Goal: Information Seeking & Learning: Learn about a topic

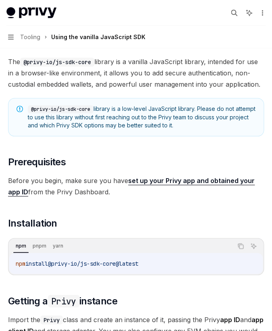
scroll to position [73, 0]
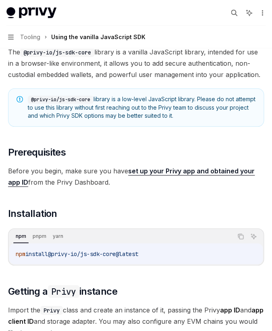
drag, startPoint x: 123, startPoint y: 140, endPoint x: 8, endPoint y: 139, distance: 115.3
copy span "import Privy , { LocalStorage } from '@privy-io/js-sdk-core' ;"
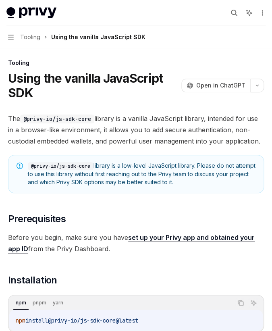
scroll to position [0, 0]
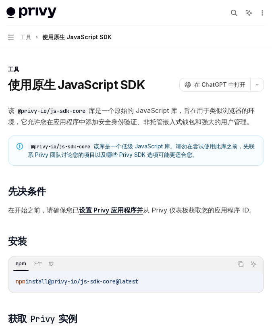
scroll to position [77, 0]
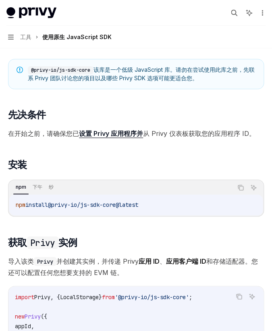
drag, startPoint x: 104, startPoint y: 112, endPoint x: 130, endPoint y: 113, distance: 26.6
click at [130, 255] on span "导入该类 Privy 并创建其实例，并传递 Privy 应用 ID 、 应用客户端 ID 和存储适配器。您还可以配置任何您想要支持的 EVM 链。" at bounding box center [136, 266] width 256 height 23
drag, startPoint x: 193, startPoint y: 113, endPoint x: 152, endPoint y: 113, distance: 41.9
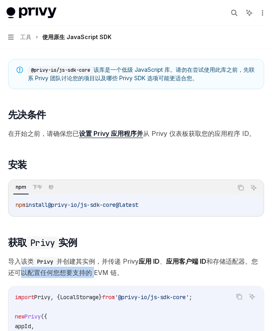
click at [152, 257] on font "和存储适配器。您还可以配置任何您想要支持的 EVM 链。" at bounding box center [133, 266] width 250 height 19
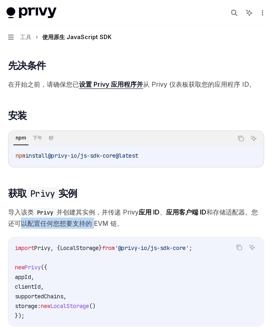
scroll to position [146, 0]
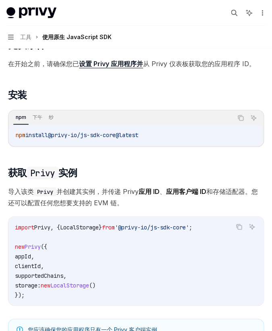
drag, startPoint x: 119, startPoint y: 145, endPoint x: 83, endPoint y: 144, distance: 36.3
click at [18, 281] on span "storage:" at bounding box center [28, 284] width 26 height 7
copy span "storage"
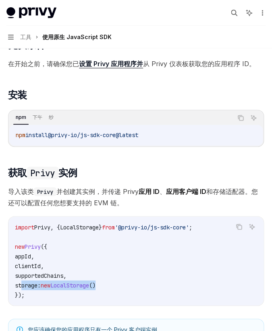
drag, startPoint x: 67, startPoint y: 88, endPoint x: 12, endPoint y: 90, distance: 55.7
click at [15, 222] on code "import Privy , { LocalStorage } from '@privy-io/js-sdk-core' ; new Privy ({ app…" at bounding box center [136, 260] width 242 height 77
copy span "storage: new LocalStorage ()"
click at [28, 272] on span "supportedChains" at bounding box center [39, 275] width 48 height 7
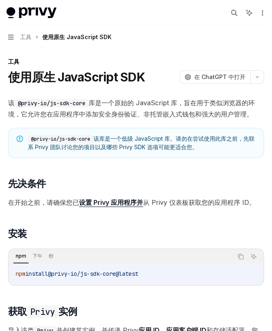
scroll to position [0, 0]
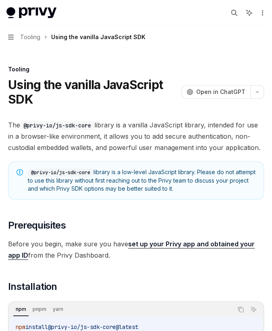
click at [205, 238] on span "Before you begin, make sure you have set up your Privy app and obtained your ap…" at bounding box center [136, 249] width 256 height 23
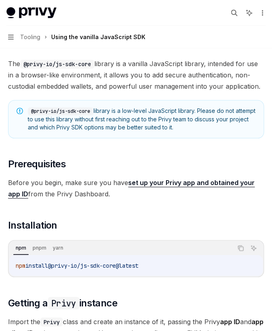
scroll to position [73, 0]
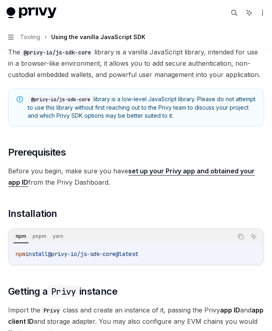
copy span "supportedChains"
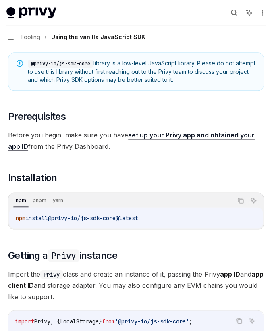
scroll to position [146, 0]
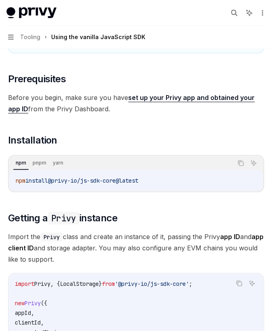
drag, startPoint x: 205, startPoint y: 46, endPoint x: 218, endPoint y: 52, distance: 14.4
click at [218, 231] on span "Import the Privy class and create an instance of it, passing the Privy app ID a…" at bounding box center [136, 248] width 256 height 34
copy span "You may also configure any EVM chains you would like to support."
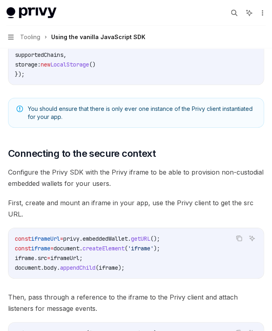
scroll to position [439, 0]
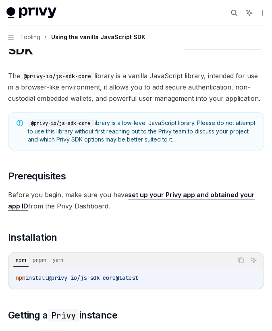
scroll to position [0, 0]
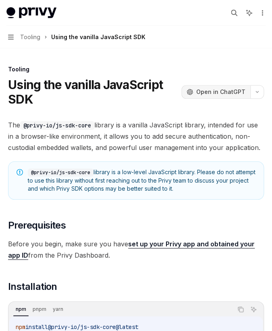
click at [242, 88] on span "Open in ChatGPT" at bounding box center [220, 92] width 49 height 8
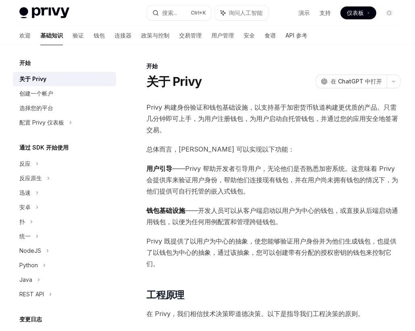
drag, startPoint x: 231, startPoint y: 153, endPoint x: 202, endPoint y: 154, distance: 29.4
click at [202, 310] on font "在 Privy，我们相信技术决策即道德决策。以下是指导我们工程决策的原则。" at bounding box center [255, 314] width 218 height 8
drag, startPoint x: 234, startPoint y: 177, endPoint x: 187, endPoint y: 179, distance: 47.2
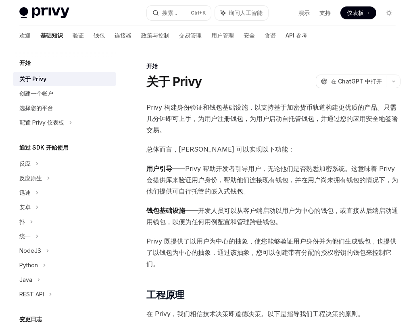
drag, startPoint x: 201, startPoint y: 183, endPoint x: 133, endPoint y: 183, distance: 67.7
drag, startPoint x: 140, startPoint y: 195, endPoint x: 160, endPoint y: 197, distance: 20.3
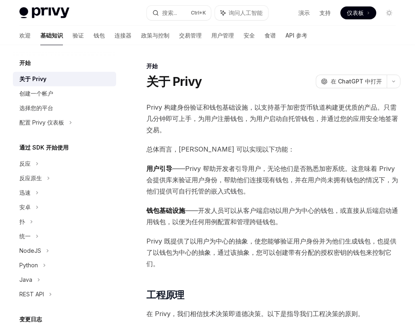
drag, startPoint x: 181, startPoint y: 195, endPoint x: 214, endPoint y: 196, distance: 33.1
drag, startPoint x: 221, startPoint y: 195, endPoint x: 177, endPoint y: 193, distance: 44.8
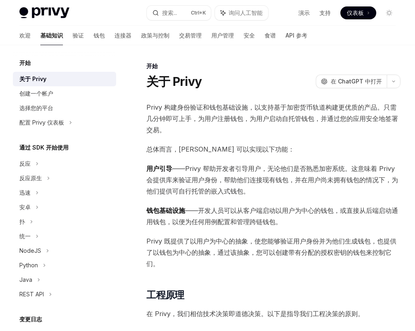
click at [75, 156] on div "反应" at bounding box center [64, 163] width 103 height 15
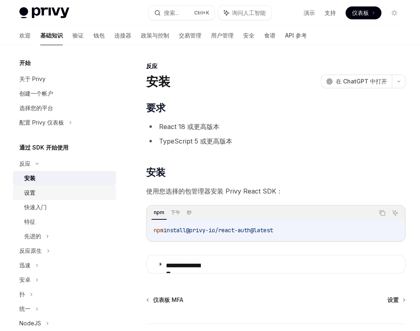
click at [78, 188] on div "设置" at bounding box center [67, 193] width 87 height 10
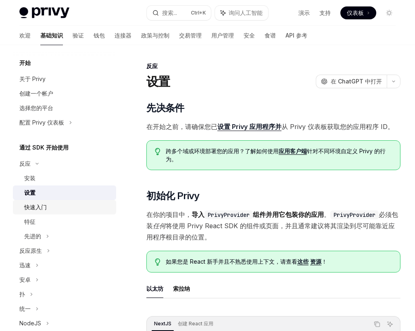
click at [67, 202] on div "快速入门" at bounding box center [67, 207] width 87 height 10
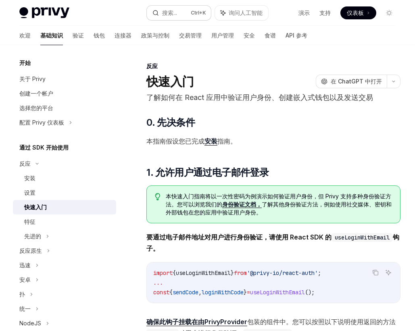
click at [187, 7] on button "搜索... Ctrl +K" at bounding box center [179, 13] width 64 height 15
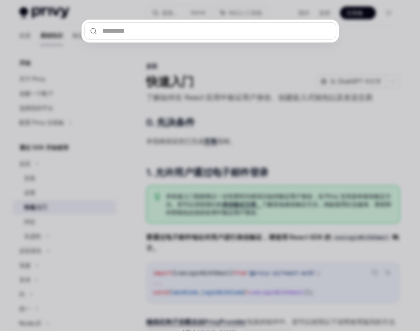
click at [232, 67] on div at bounding box center [210, 165] width 420 height 331
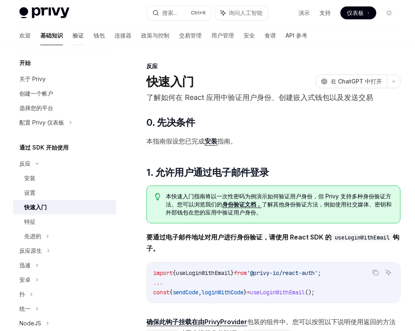
click at [73, 32] on font "验证" at bounding box center [78, 35] width 11 height 7
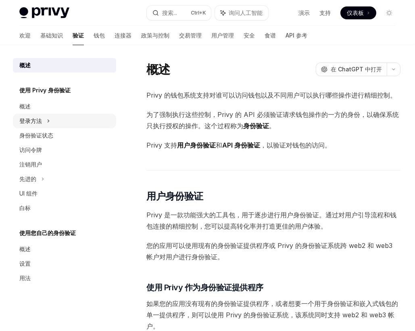
click at [83, 114] on div "登录方法" at bounding box center [64, 121] width 103 height 15
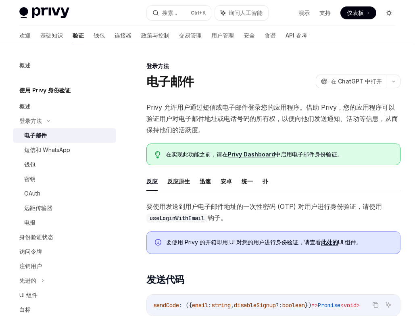
click at [386, 10] on icon "切换暗模式" at bounding box center [389, 13] width 6 height 6
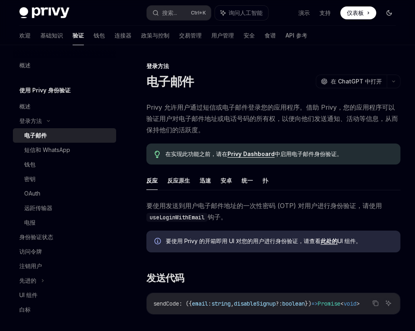
click at [387, 10] on icon "切换暗模式" at bounding box center [389, 12] width 5 height 5
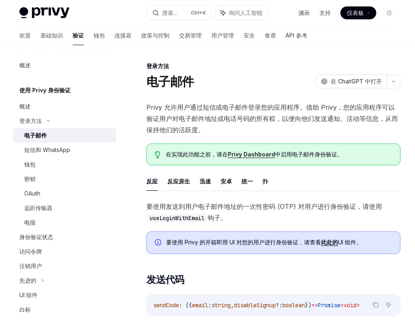
click at [310, 9] on font "演示" at bounding box center [303, 12] width 11 height 7
click at [67, 189] on div "OAuth" at bounding box center [67, 194] width 87 height 10
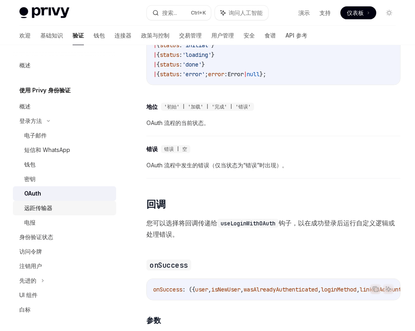
click at [75, 203] on div "远距传输器" at bounding box center [67, 208] width 87 height 10
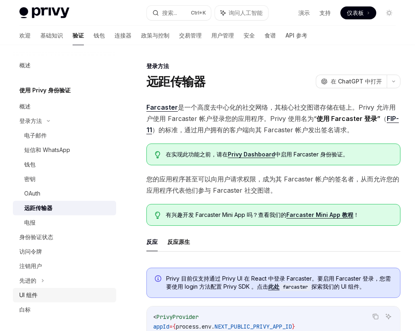
click at [69, 290] on div "UI 组件" at bounding box center [65, 295] width 92 height 10
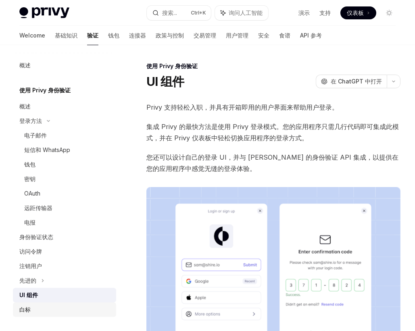
click at [63, 305] on div "白标" at bounding box center [65, 310] width 92 height 10
type textarea "*"
